Goal: Transaction & Acquisition: Purchase product/service

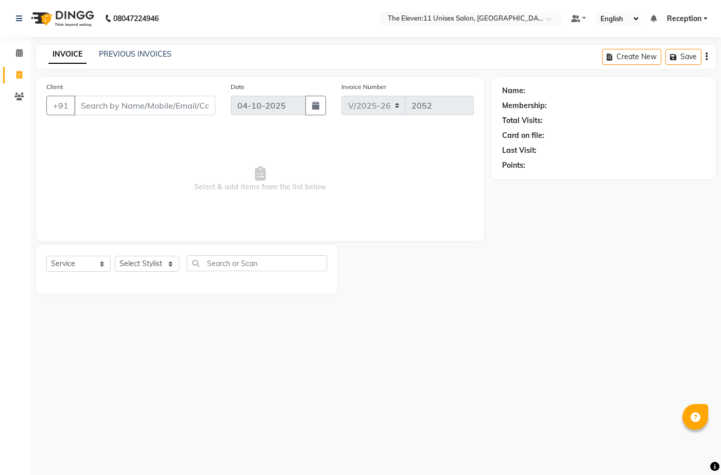
select select "7836"
select select "service"
click at [114, 107] on input "Client" at bounding box center [144, 106] width 141 height 20
click at [160, 267] on select "Select Stylist [PERSON_NAME] Manager Ravindra Reception [PERSON_NAME]" at bounding box center [147, 264] width 64 height 16
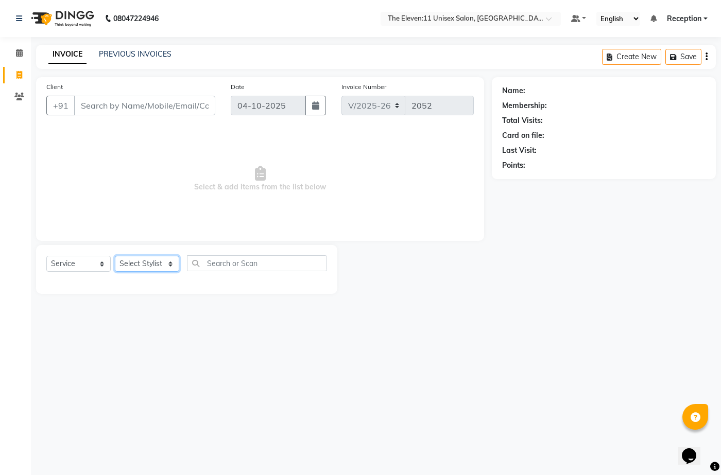
select select "92496"
click at [115, 256] on select "Select Stylist [PERSON_NAME] Manager Ravindra Reception [PERSON_NAME]" at bounding box center [147, 264] width 64 height 16
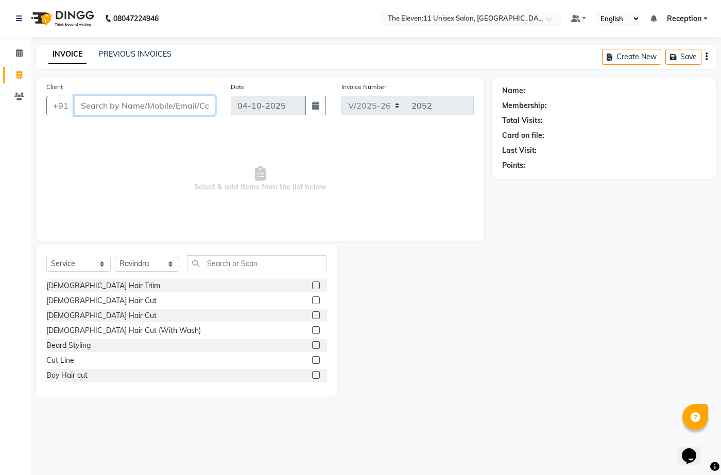
click at [172, 108] on input "Client" at bounding box center [144, 106] width 141 height 20
type input "7696779012"
click at [179, 101] on span "Add Client" at bounding box center [188, 105] width 41 height 10
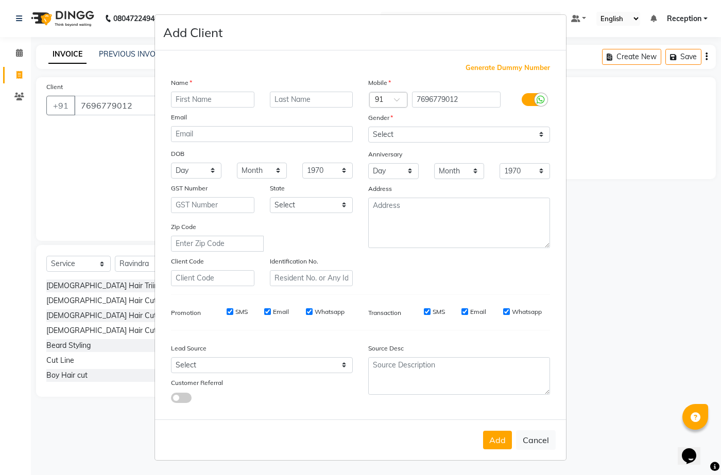
click at [192, 97] on input "text" at bounding box center [212, 100] width 83 height 16
type input "[PERSON_NAME]"
click at [303, 98] on input "Hingre" at bounding box center [311, 100] width 83 height 16
click at [314, 101] on input "Hingre" at bounding box center [311, 100] width 83 height 16
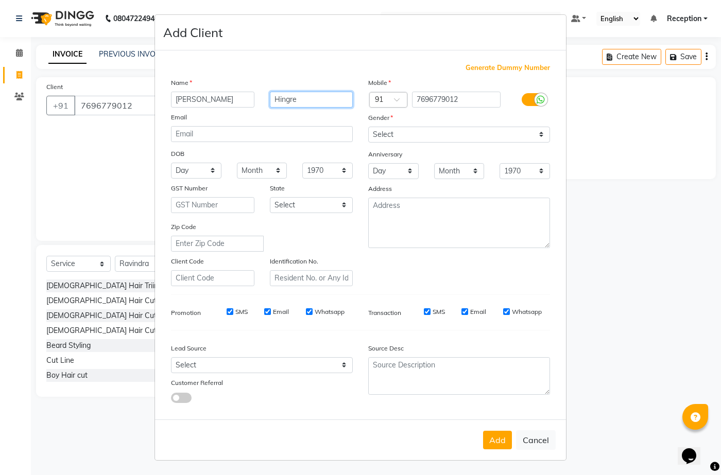
click at [294, 99] on input "Hingre" at bounding box center [311, 100] width 83 height 16
click at [292, 100] on input "Hingrwe" at bounding box center [311, 100] width 83 height 16
type input "[PERSON_NAME]"
click at [454, 132] on select "Select [DEMOGRAPHIC_DATA] [DEMOGRAPHIC_DATA] Other Prefer Not To Say" at bounding box center [459, 135] width 182 height 16
select select "[DEMOGRAPHIC_DATA]"
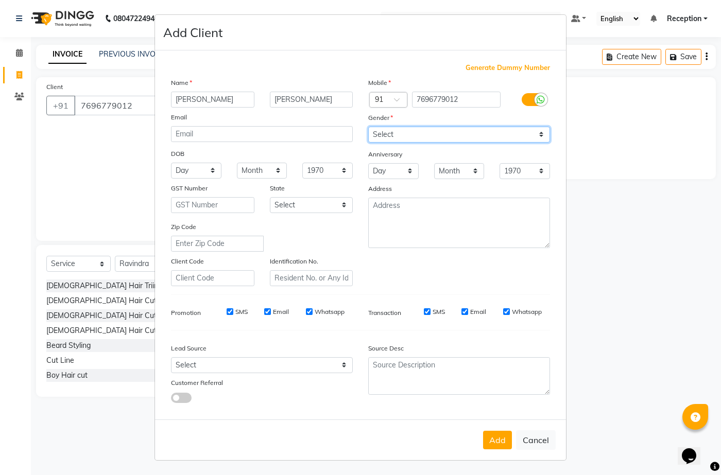
click at [368, 127] on select "Select [DEMOGRAPHIC_DATA] [DEMOGRAPHIC_DATA] Other Prefer Not To Say" at bounding box center [459, 135] width 182 height 16
click at [493, 443] on button "Add" at bounding box center [497, 440] width 29 height 19
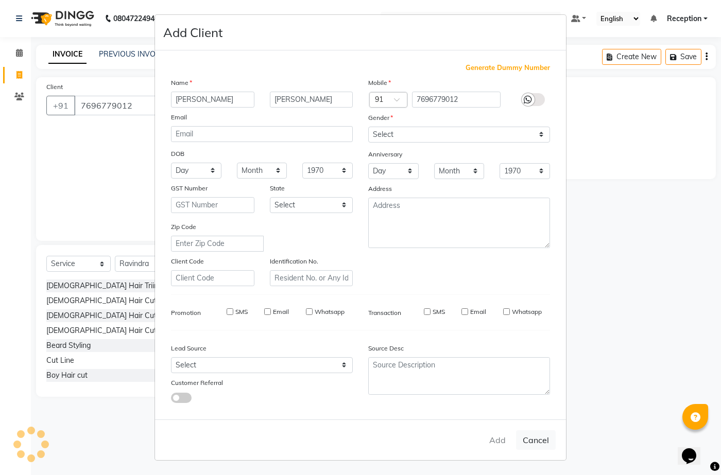
type input "76******12"
select select
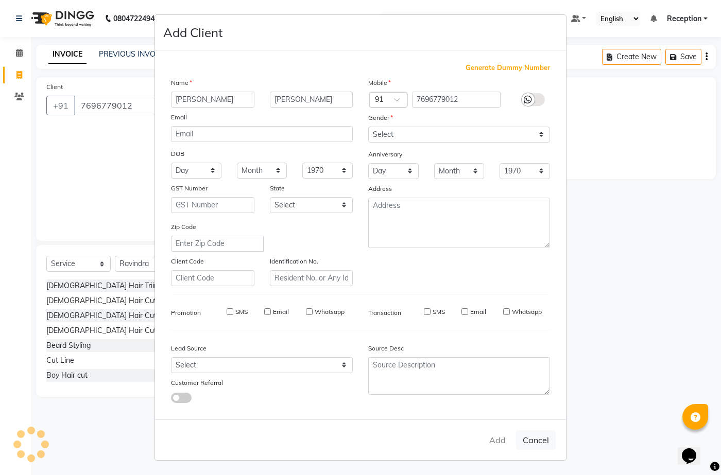
select select
checkbox input "false"
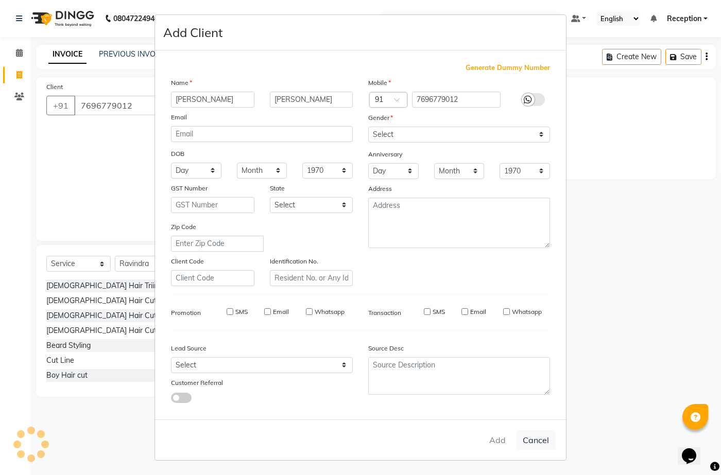
checkbox input "false"
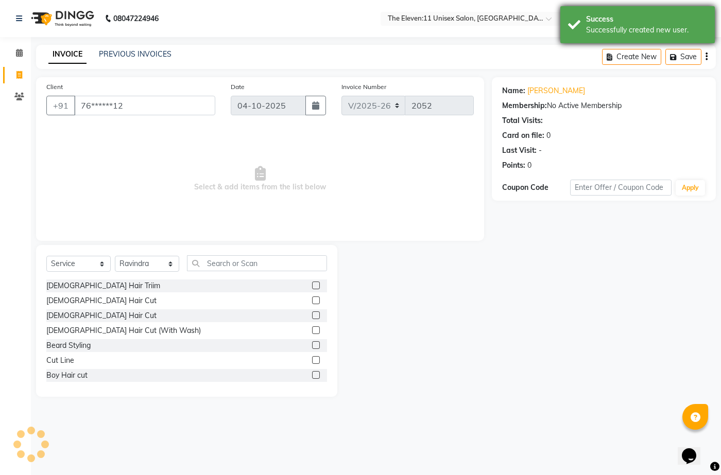
click at [622, 26] on div "Successfully created new user." at bounding box center [646, 30] width 121 height 11
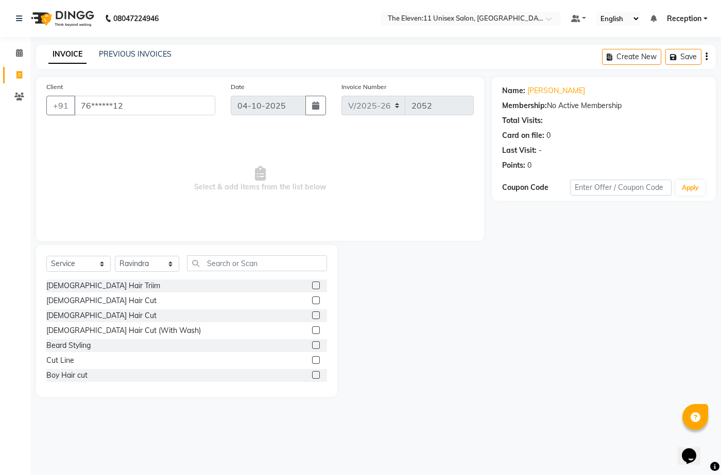
click at [622, 26] on div "Successfully created new user." at bounding box center [646, 30] width 121 height 11
click at [104, 281] on div "[DEMOGRAPHIC_DATA] Hair Triim" at bounding box center [103, 286] width 114 height 11
checkbox input "false"
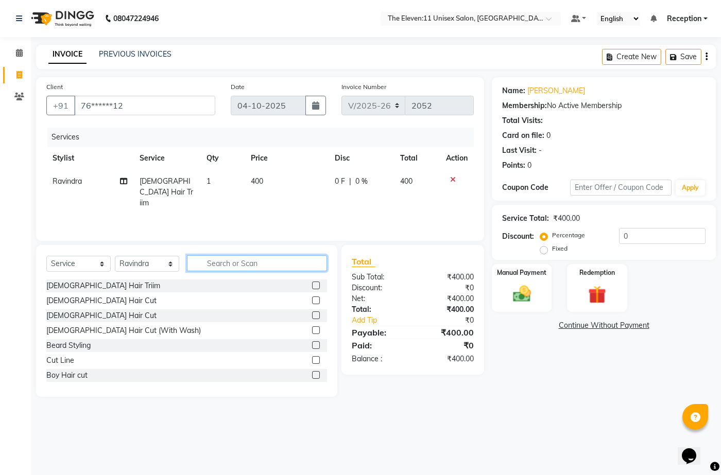
click at [278, 263] on input "text" at bounding box center [257, 263] width 140 height 16
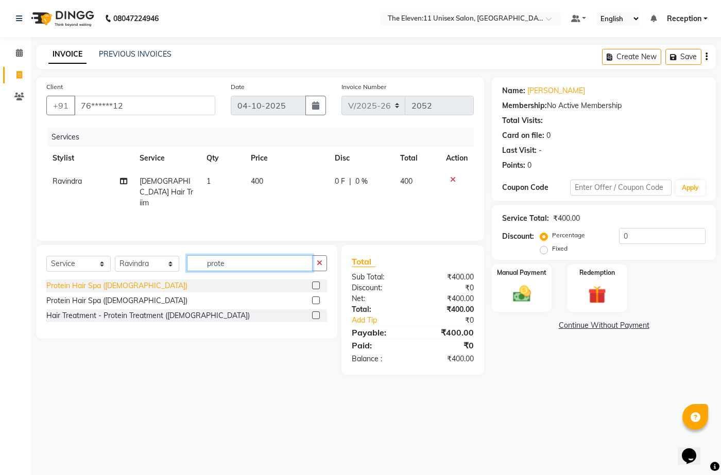
type input "prote"
click at [118, 288] on div "Protein Hair Spa ([DEMOGRAPHIC_DATA])" at bounding box center [116, 286] width 141 height 11
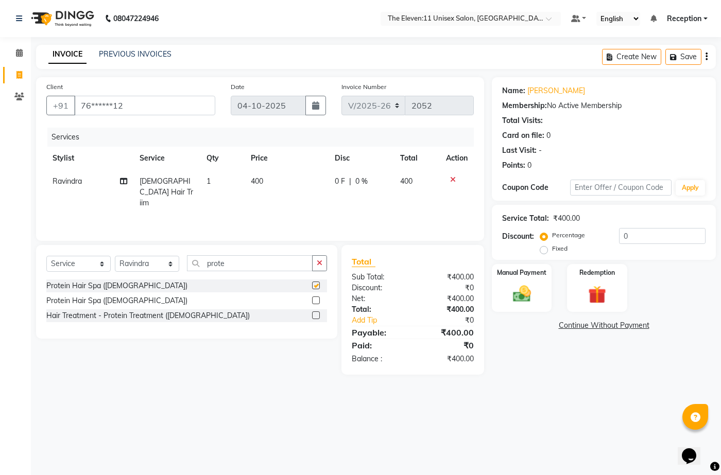
checkbox input "false"
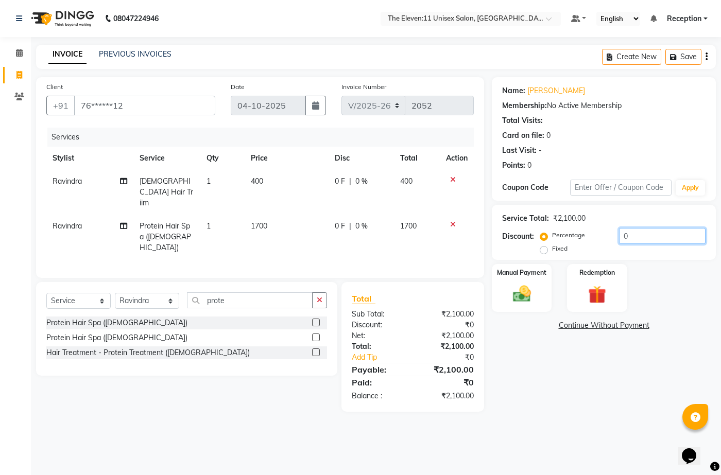
click at [658, 238] on input "0" at bounding box center [662, 236] width 87 height 16
type input "30"
click at [516, 294] on img at bounding box center [521, 294] width 30 height 22
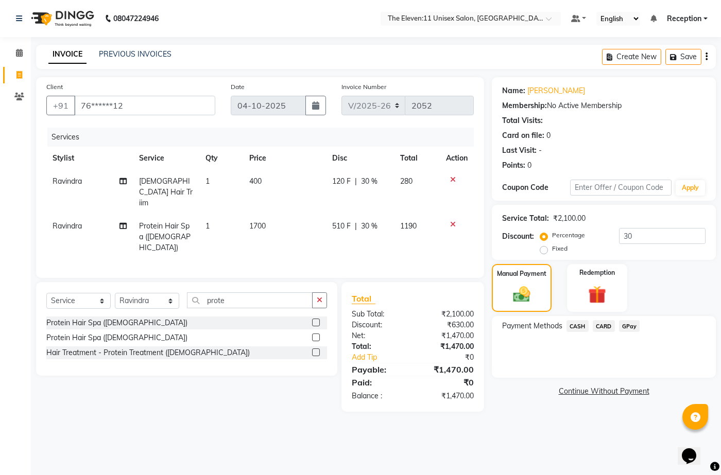
click at [632, 323] on span "GPay" at bounding box center [629, 326] width 21 height 12
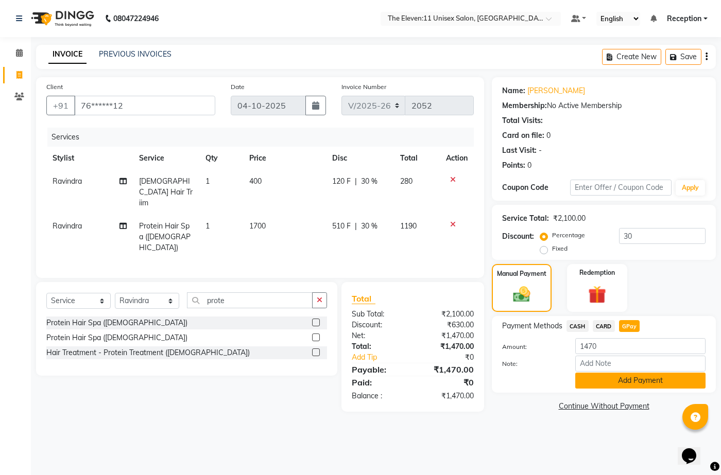
click at [598, 375] on button "Add Payment" at bounding box center [640, 381] width 130 height 16
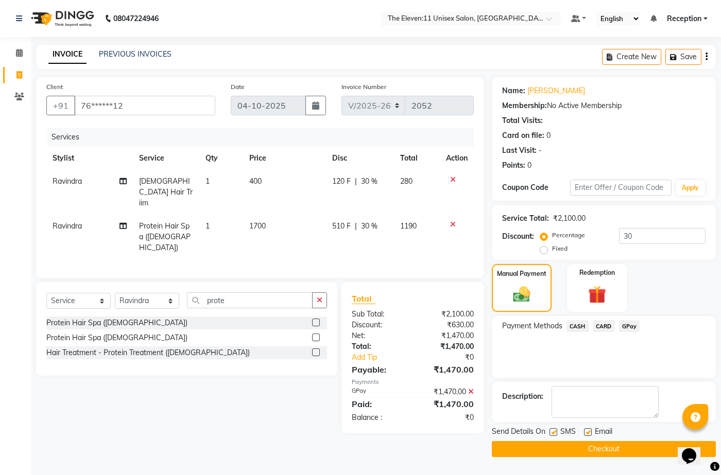
click at [588, 444] on button "Checkout" at bounding box center [604, 449] width 224 height 16
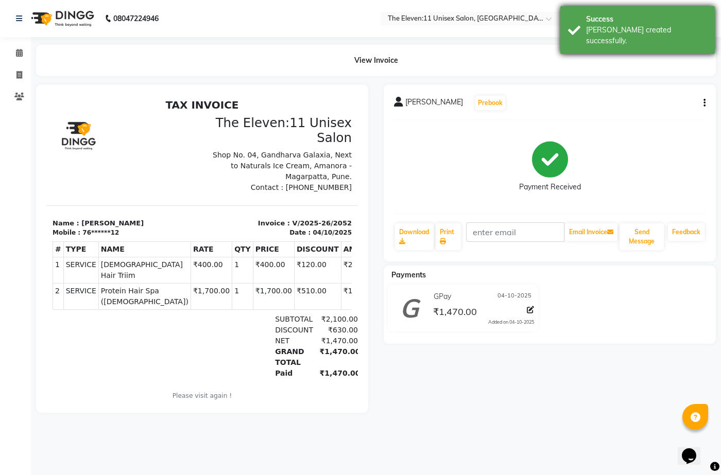
click at [608, 23] on div "Success" at bounding box center [646, 19] width 121 height 11
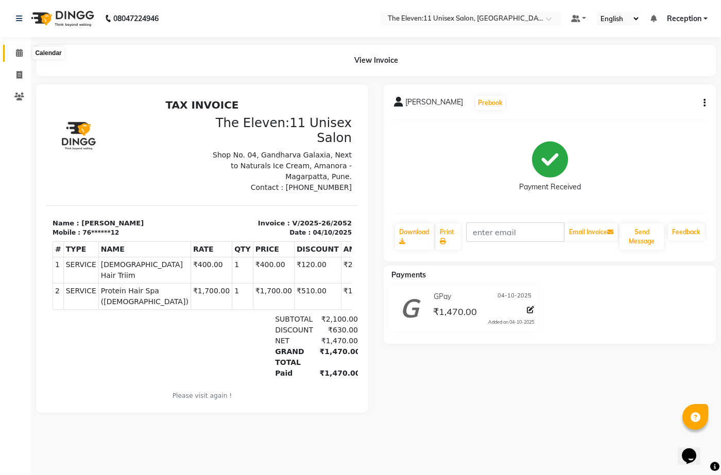
click at [20, 52] on icon at bounding box center [19, 53] width 7 height 8
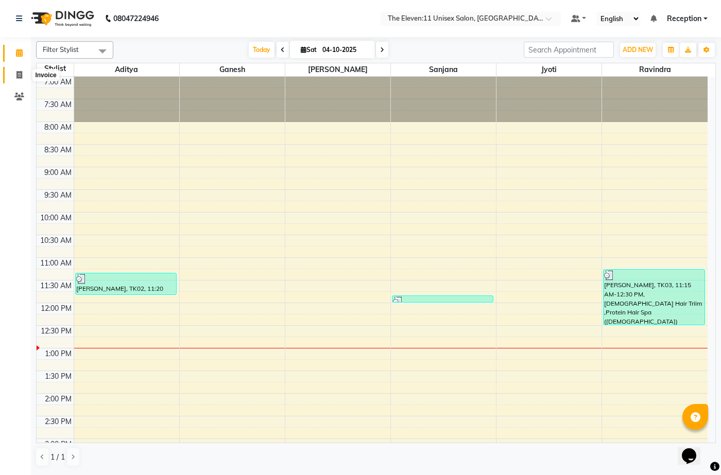
click at [18, 77] on icon at bounding box center [19, 75] width 6 height 8
select select "service"
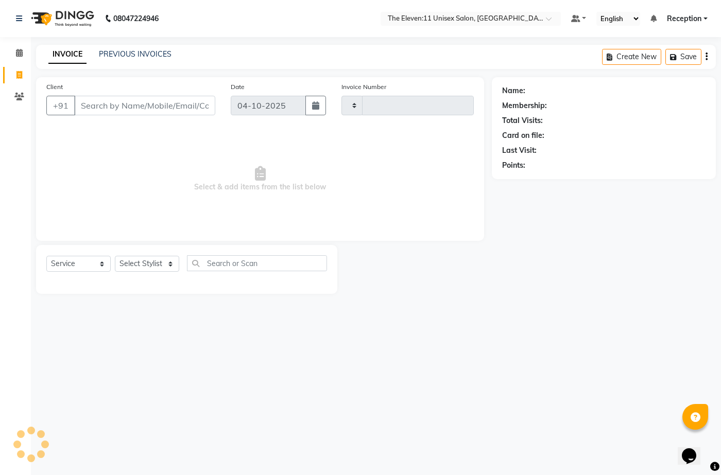
type input "2053"
select select "7836"
click at [140, 263] on select "Select Stylist" at bounding box center [147, 264] width 64 height 16
click at [140, 255] on div "Select Service Product Membership Package Voucher Prepaid Gift Card Select Styl…" at bounding box center [186, 267] width 281 height 24
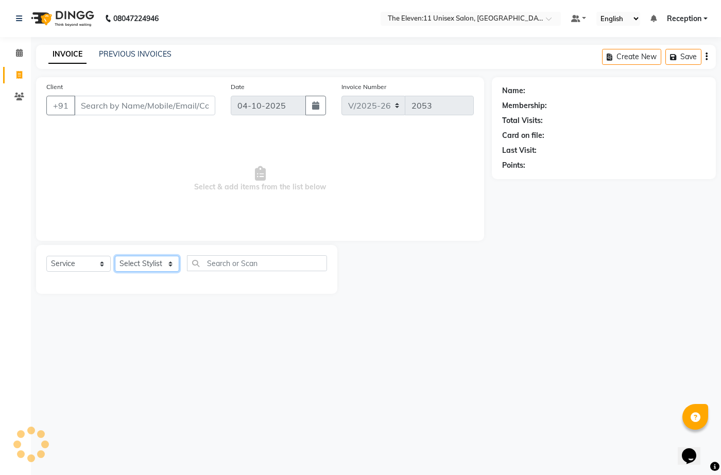
click at [147, 261] on select "Select Stylist" at bounding box center [147, 264] width 64 height 16
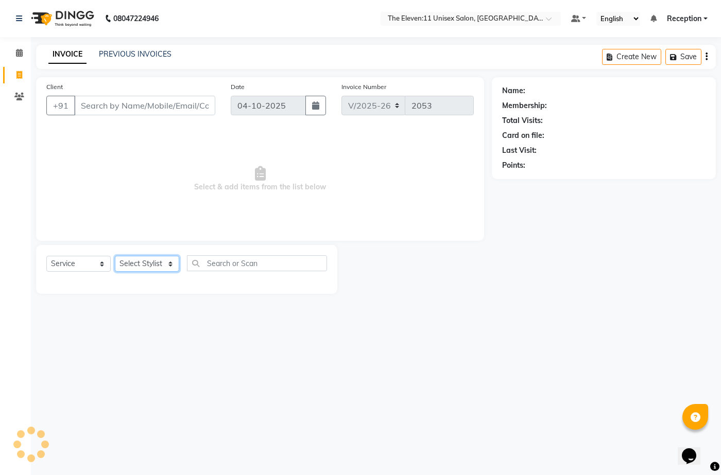
click at [147, 261] on select "Select Stylist" at bounding box center [147, 264] width 64 height 16
drag, startPoint x: 147, startPoint y: 261, endPoint x: 151, endPoint y: 266, distance: 6.6
click at [151, 266] on select "Select Stylist" at bounding box center [147, 264] width 64 height 16
click at [115, 256] on select "Select Stylist" at bounding box center [147, 264] width 64 height 16
click at [151, 276] on div "Select Service Product Membership Package Voucher Prepaid Gift Card Select Styl…" at bounding box center [186, 267] width 281 height 24
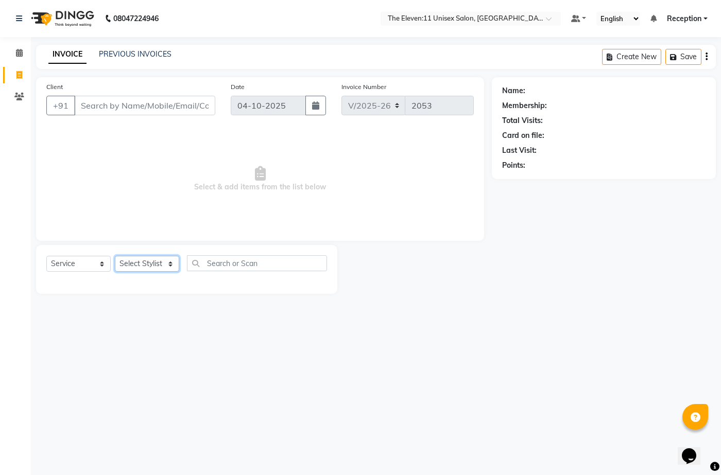
click at [151, 263] on select "Select Stylist [PERSON_NAME] Manager Ravindra Reception [PERSON_NAME]" at bounding box center [147, 264] width 64 height 16
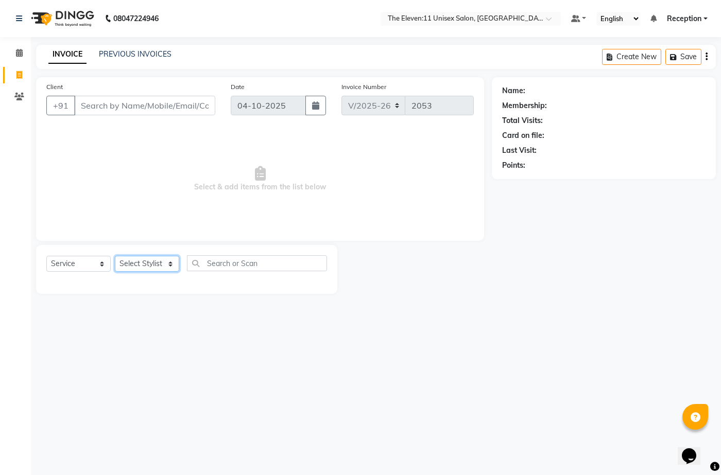
click at [151, 263] on select "Select Stylist [PERSON_NAME] Manager Ravindra Reception [PERSON_NAME]" at bounding box center [147, 264] width 64 height 16
click at [143, 243] on div "Client +91 Date [DATE] Invoice Number V/2025 V/[PHONE_NUMBER] Select & add item…" at bounding box center [260, 185] width 464 height 217
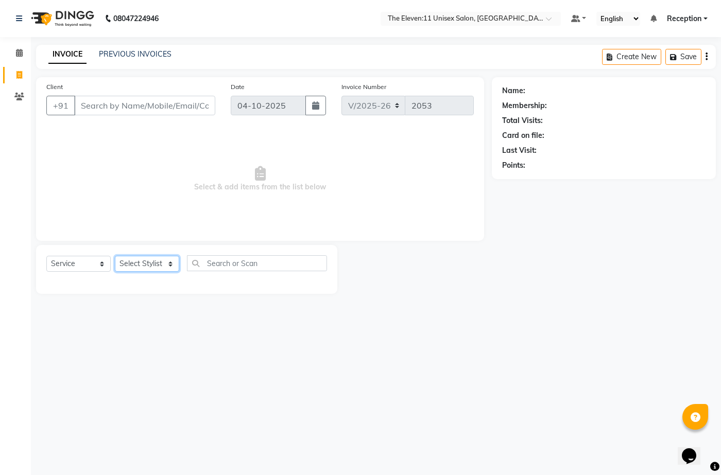
drag, startPoint x: 147, startPoint y: 237, endPoint x: 138, endPoint y: 267, distance: 30.9
click at [138, 267] on select "Select Stylist [PERSON_NAME] Manager Ravindra Reception [PERSON_NAME]" at bounding box center [147, 264] width 64 height 16
click at [138, 261] on select "Select Stylist [PERSON_NAME] Manager Ravindra Reception [PERSON_NAME]" at bounding box center [147, 264] width 64 height 16
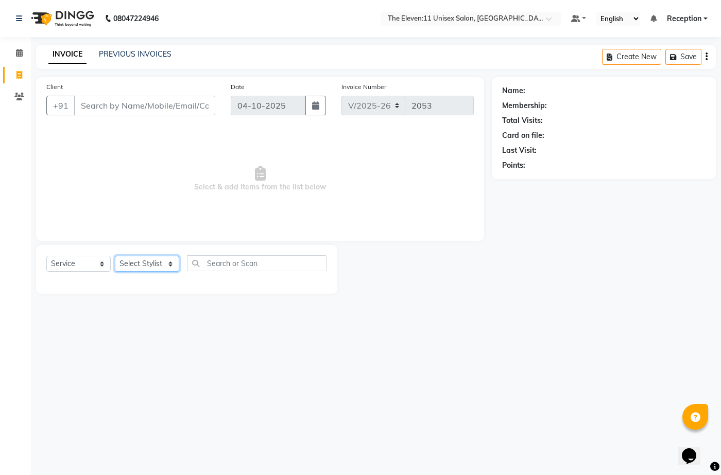
click at [138, 261] on select "Select Stylist [PERSON_NAME] Manager Ravindra Reception [PERSON_NAME]" at bounding box center [147, 264] width 64 height 16
click at [138, 262] on select "Select Stylist [PERSON_NAME] Manager Ravindra Reception [PERSON_NAME]" at bounding box center [147, 264] width 64 height 16
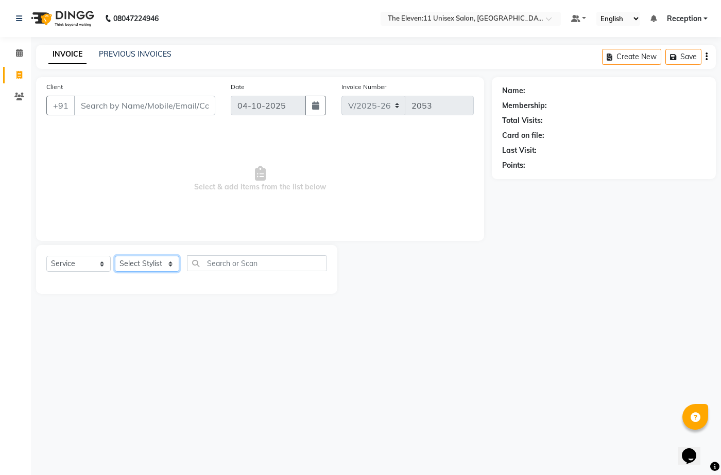
click at [138, 262] on select "Select Stylist [PERSON_NAME] Manager Ravindra Reception [PERSON_NAME]" at bounding box center [147, 264] width 64 height 16
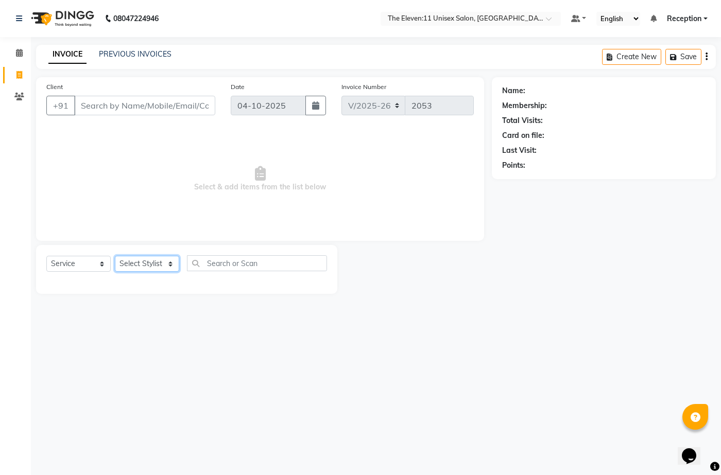
click at [138, 262] on select "Select Stylist [PERSON_NAME] Manager Ravindra Reception [PERSON_NAME]" at bounding box center [147, 264] width 64 height 16
click at [152, 259] on select "Select Stylist [PERSON_NAME] Manager Ravindra Reception [PERSON_NAME]" at bounding box center [147, 264] width 64 height 16
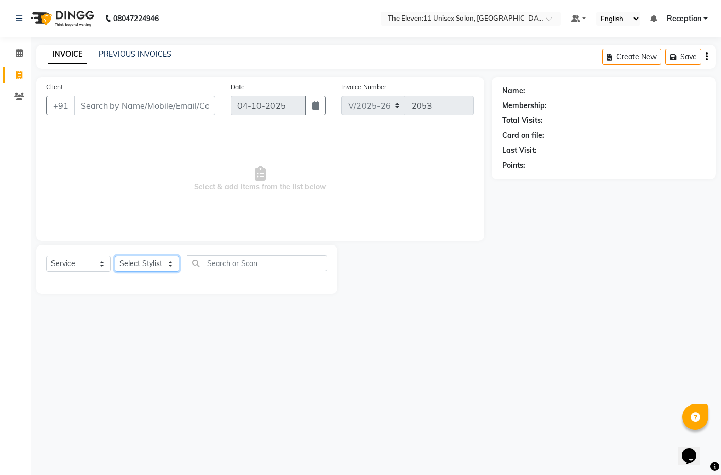
select select "73962"
click at [115, 256] on select "Select Stylist [PERSON_NAME] Manager Ravindra Reception [PERSON_NAME]" at bounding box center [147, 264] width 64 height 16
drag, startPoint x: 153, startPoint y: 271, endPoint x: 157, endPoint y: 391, distance: 120.0
click at [157, 294] on div "Select Service Product Membership Package Voucher Prepaid Gift Card Select Styl…" at bounding box center [186, 269] width 301 height 49
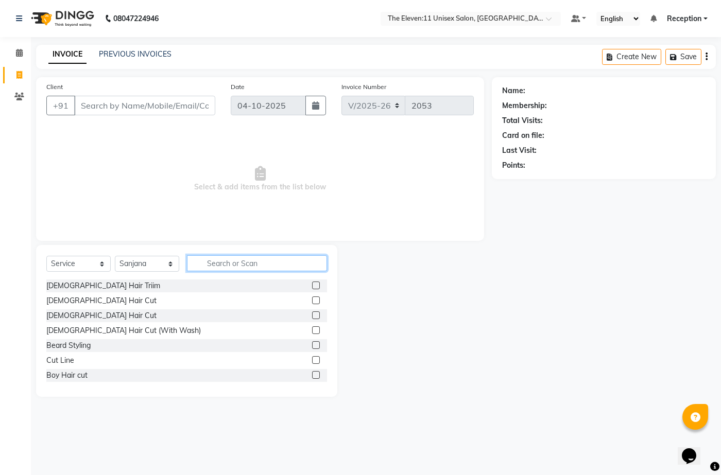
click at [220, 265] on input "text" at bounding box center [257, 263] width 140 height 16
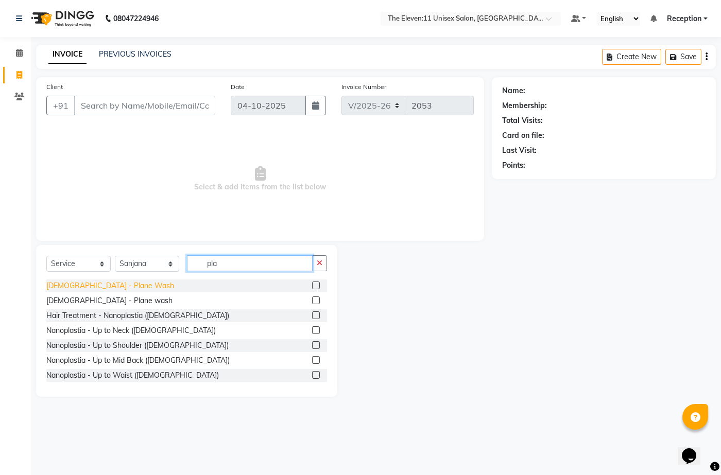
type input "pla"
click at [113, 282] on div "[DEMOGRAPHIC_DATA] - Plane Wash" at bounding box center [110, 286] width 128 height 11
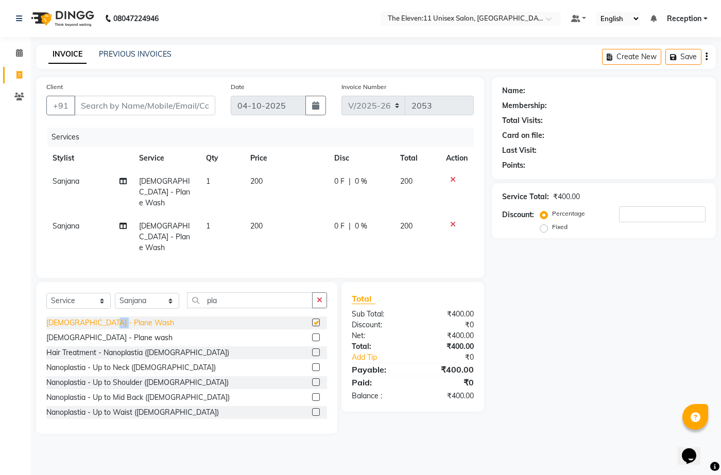
checkbox input "false"
click at [452, 221] on icon at bounding box center [453, 224] width 6 height 7
click at [452, 214] on div "Services Stylist Service Qty Price Disc Total Action [PERSON_NAME] [DEMOGRAPHIC…" at bounding box center [259, 198] width 427 height 140
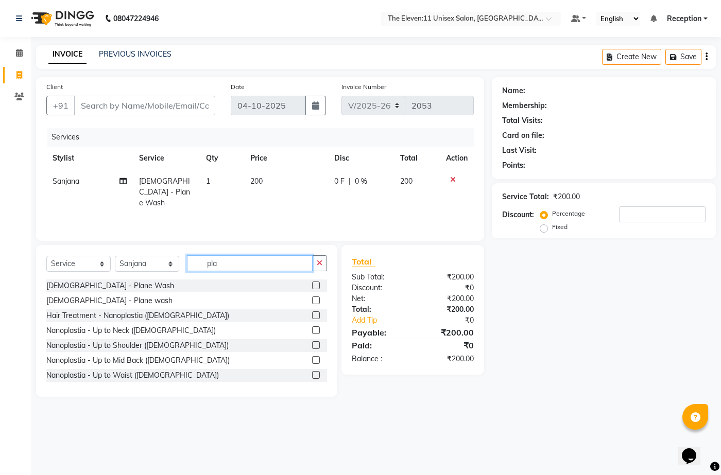
click at [224, 263] on input "pla" at bounding box center [250, 263] width 126 height 16
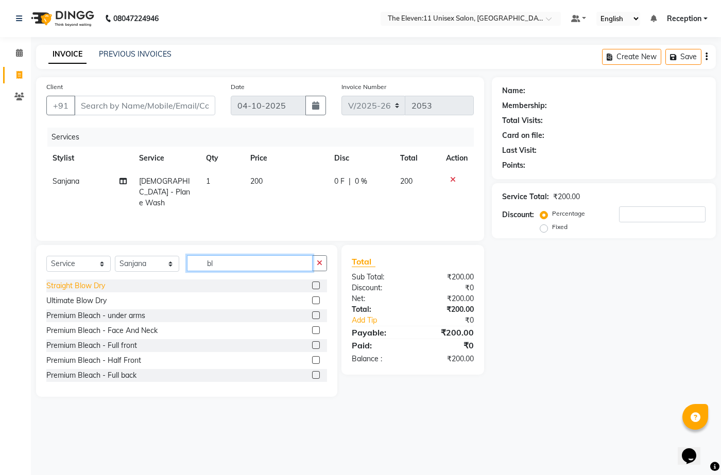
type input "bl"
click at [89, 282] on div "Straight Blow Dry" at bounding box center [75, 286] width 59 height 11
checkbox input "false"
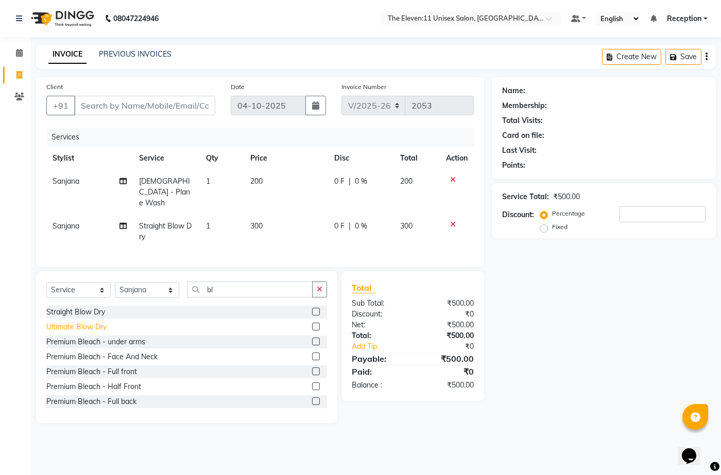
click at [82, 327] on div "Ultimate Blow Dry" at bounding box center [76, 327] width 60 height 11
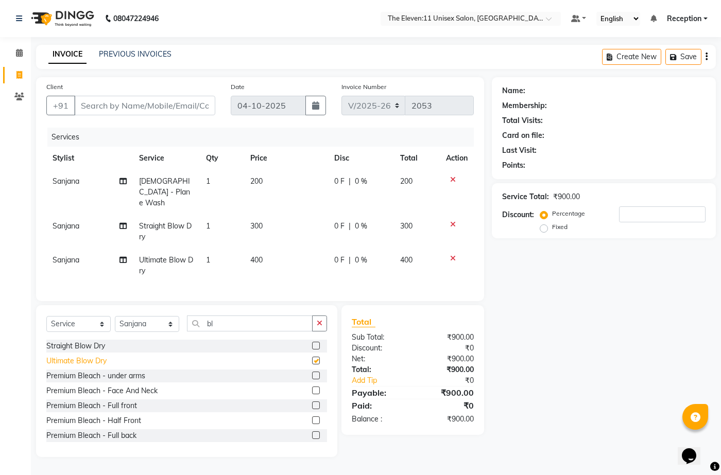
checkbox input "false"
click at [452, 255] on icon at bounding box center [453, 258] width 6 height 7
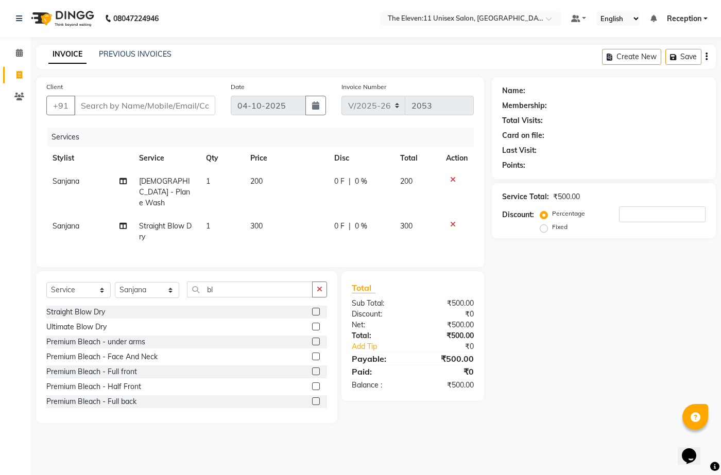
click at [453, 221] on icon at bounding box center [453, 224] width 6 height 7
click at [453, 213] on div "Services Stylist Service Qty Price Disc Total Action [PERSON_NAME] [DEMOGRAPHIC…" at bounding box center [259, 192] width 427 height 129
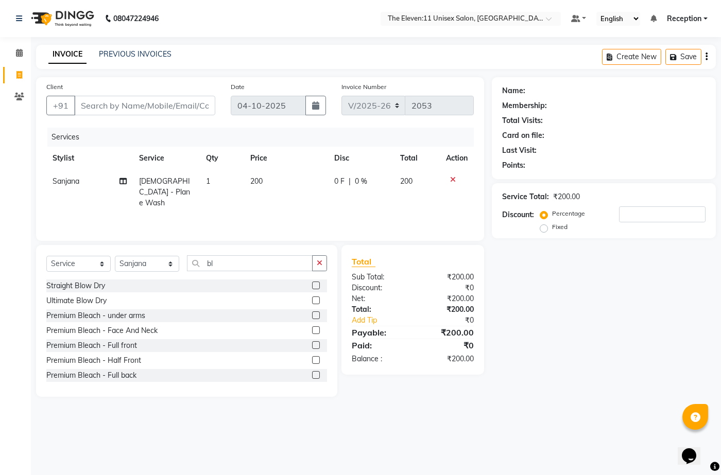
click at [451, 178] on icon at bounding box center [453, 179] width 6 height 7
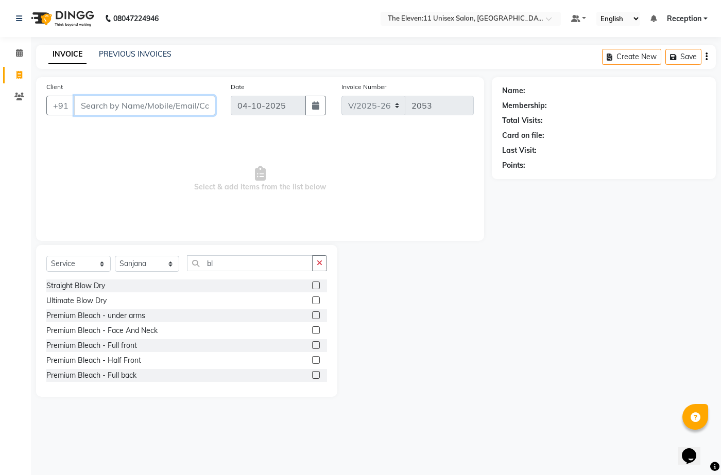
click at [131, 107] on input "Client" at bounding box center [144, 106] width 141 height 20
click at [82, 104] on input "Client" at bounding box center [144, 106] width 141 height 20
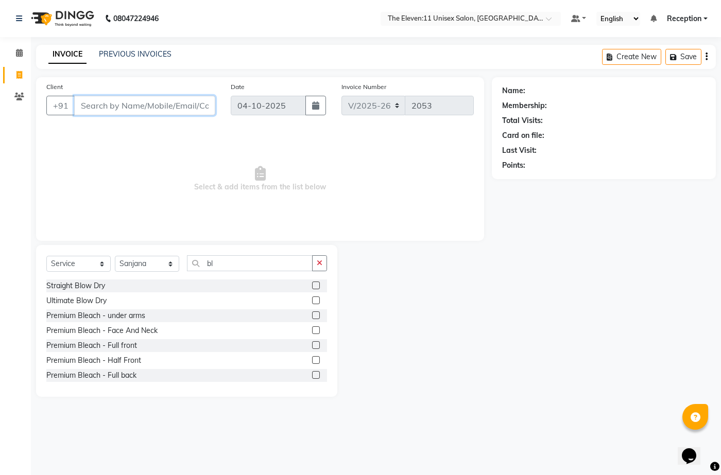
click at [82, 104] on input "Client" at bounding box center [144, 106] width 141 height 20
click at [76, 287] on div "Straight Blow Dry" at bounding box center [75, 286] width 59 height 11
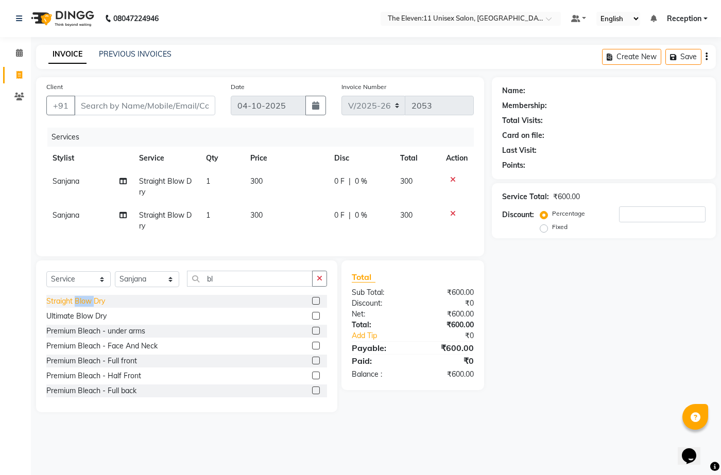
checkbox input "false"
click at [455, 213] on icon at bounding box center [453, 213] width 6 height 7
click at [455, 213] on div "Services Stylist Service Qty Price Disc Total Action [PERSON_NAME] Straight Blo…" at bounding box center [259, 187] width 427 height 118
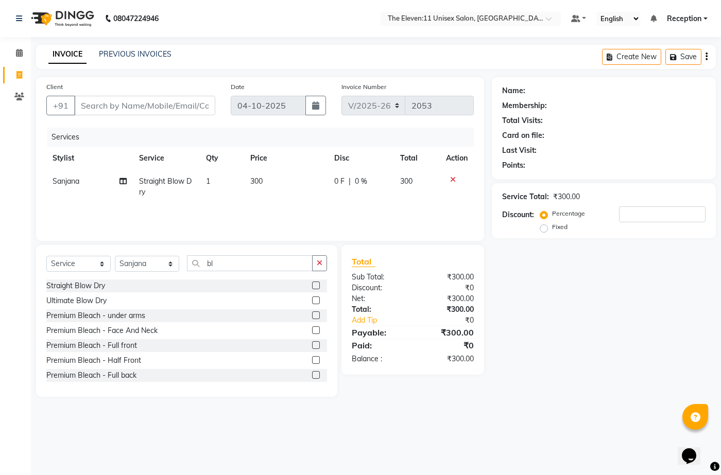
click at [455, 213] on div "Services Stylist Service Qty Price Disc Total Action [PERSON_NAME] Straight Blo…" at bounding box center [259, 179] width 427 height 103
drag, startPoint x: 239, startPoint y: 325, endPoint x: 248, endPoint y: 332, distance: 10.3
click at [248, 332] on div "Premium Bleach - Face And Neck" at bounding box center [186, 330] width 281 height 13
